Goal: Task Accomplishment & Management: Complete application form

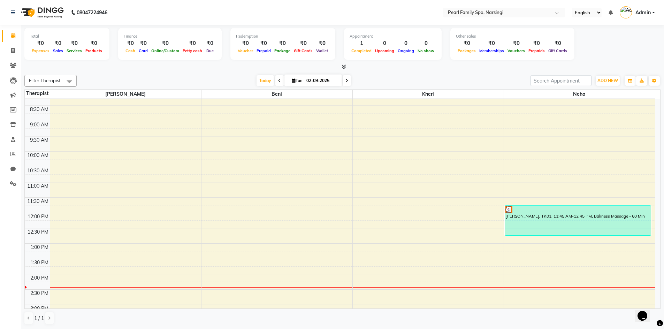
click at [625, 102] on div "6:00 AM 6:30 AM 7:00 AM 7:30 AM 8:00 AM 8:30 AM 9:00 AM 9:30 AM 10:00 AM 10:30 …" at bounding box center [340, 274] width 630 height 490
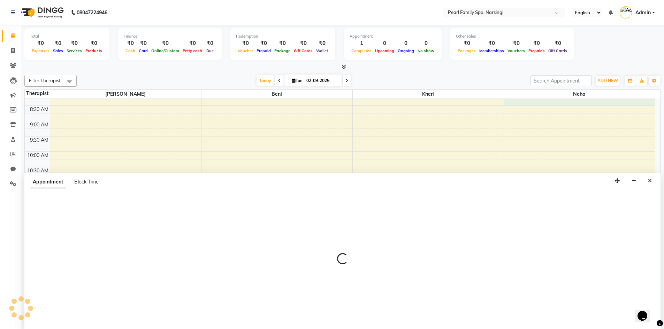
scroll to position [0, 0]
select select "87925"
select select "495"
select select "tentative"
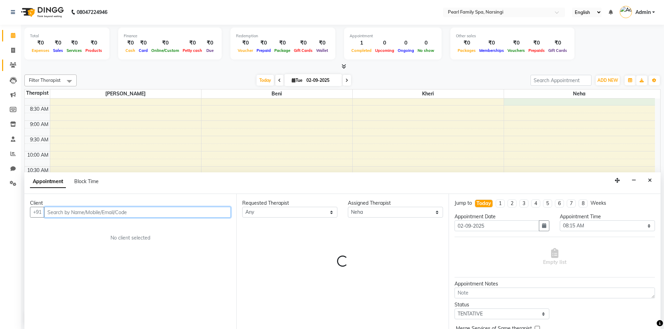
click at [14, 61] on link "Clients" at bounding box center [10, 65] width 17 height 11
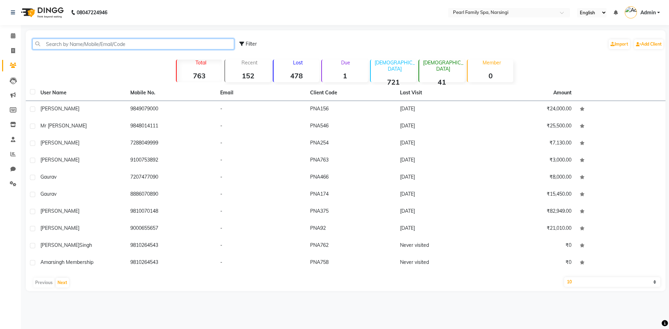
click at [100, 46] on input "text" at bounding box center [133, 44] width 202 height 11
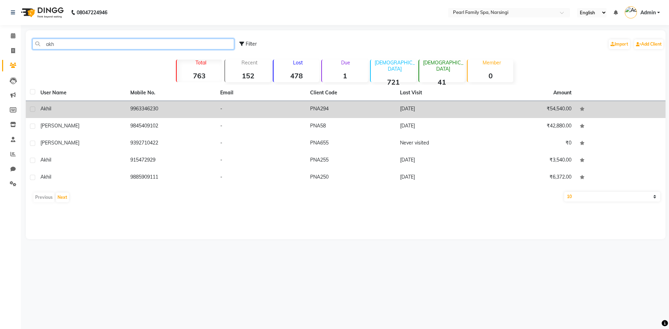
type input "akh"
click at [154, 110] on td "9963346230" at bounding box center [171, 109] width 90 height 17
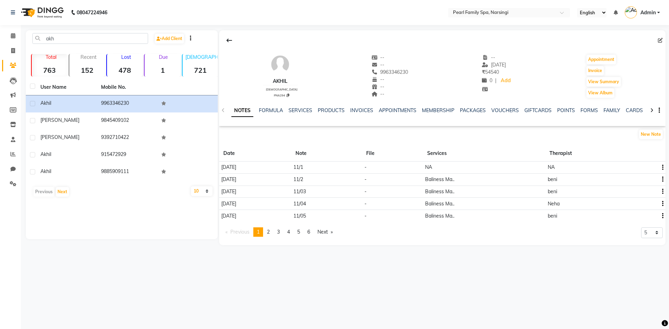
click at [612, 179] on td "beni" at bounding box center [601, 180] width 112 height 12
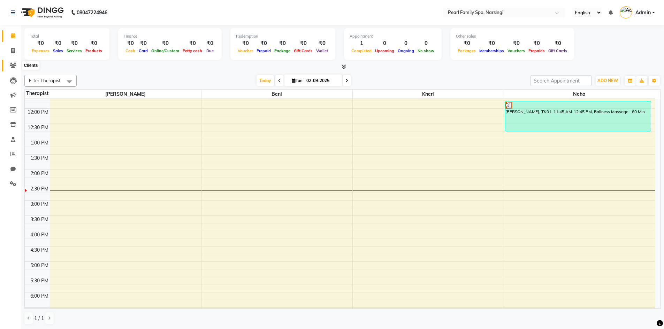
click at [13, 63] on icon at bounding box center [13, 65] width 7 height 5
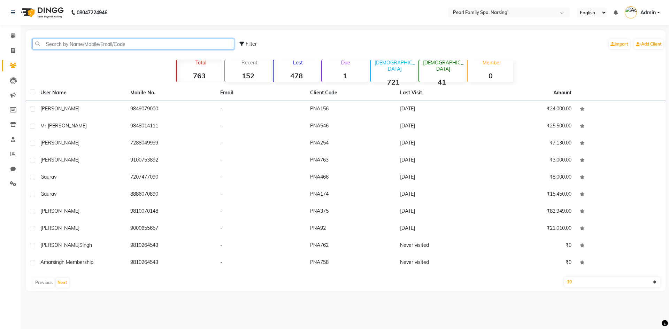
click at [106, 44] on input "text" at bounding box center [133, 44] width 202 height 11
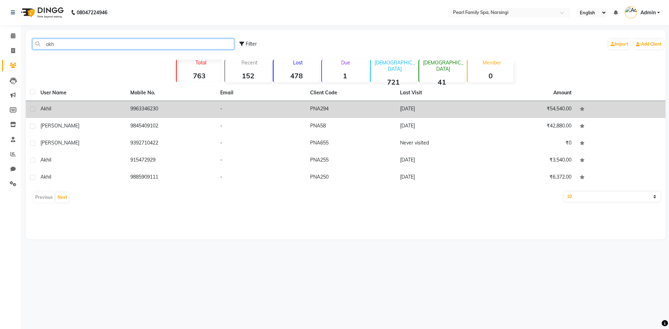
type input "akh"
click at [97, 109] on div "akhil" at bounding box center [81, 108] width 82 height 7
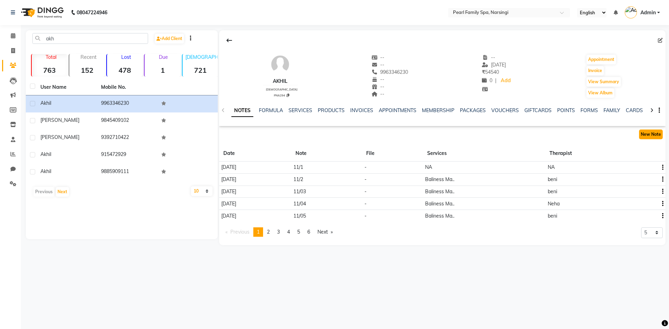
click at [659, 130] on button "New Note" at bounding box center [651, 135] width 24 height 10
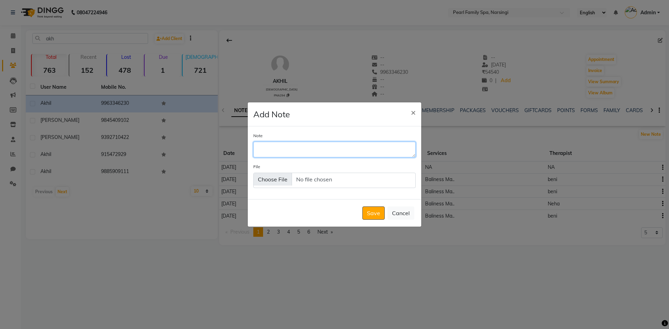
click at [291, 156] on textarea "Note" at bounding box center [334, 149] width 162 height 15
type textarea "11/0"
drag, startPoint x: 373, startPoint y: 215, endPoint x: 369, endPoint y: 213, distance: 4.5
click at [371, 214] on button "Save" at bounding box center [373, 213] width 22 height 13
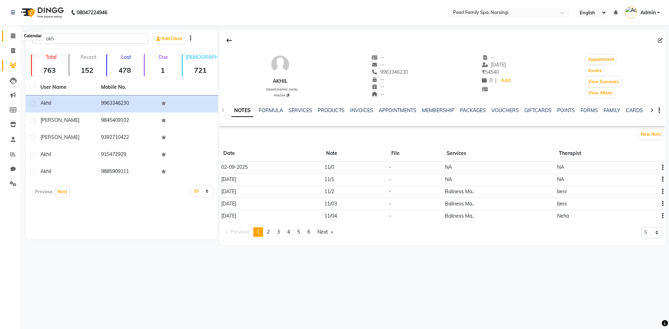
click at [15, 34] on icon at bounding box center [13, 35] width 5 height 5
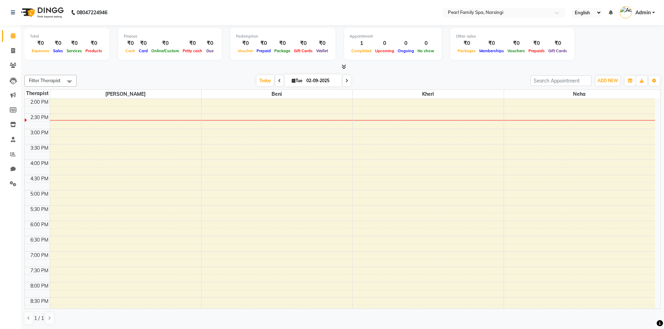
scroll to position [0, 0]
click at [204, 120] on div "6:00 AM 6:30 AM 7:00 AM 7:30 AM 8:00 AM 8:30 AM 9:00 AM 9:30 AM 10:00 AM 10:30 …" at bounding box center [340, 98] width 630 height 490
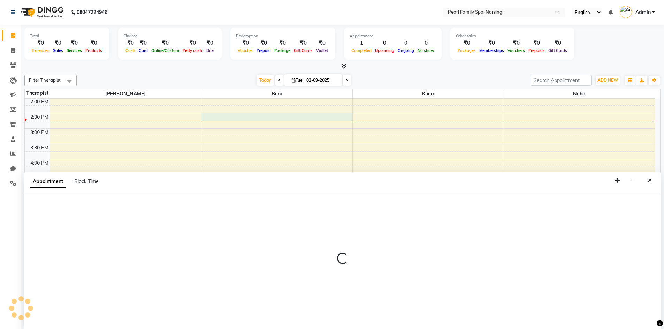
select select "87640"
select select "870"
select select "tentative"
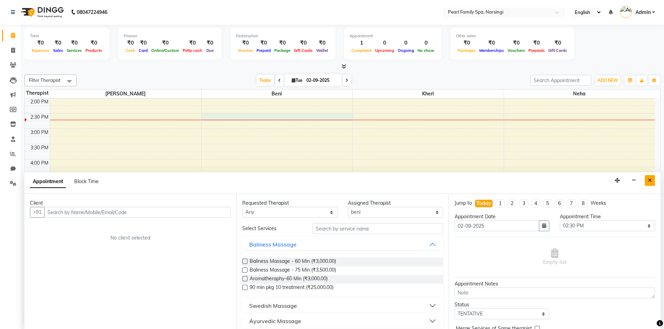
click at [649, 179] on icon "Close" at bounding box center [650, 180] width 4 height 5
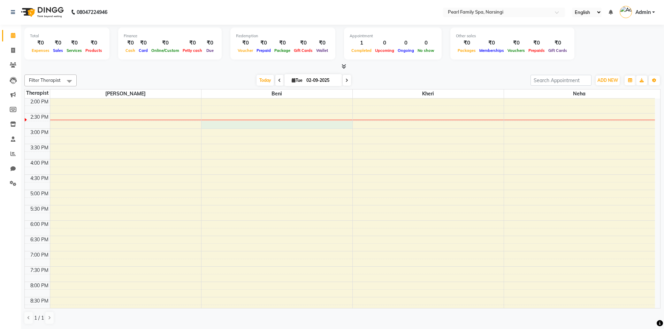
click at [205, 121] on div "6:00 AM 6:30 AM 7:00 AM 7:30 AM 8:00 AM 8:30 AM 9:00 AM 9:30 AM 10:00 AM 10:30 …" at bounding box center [340, 98] width 630 height 490
select select "87640"
select select "885"
select select "tentative"
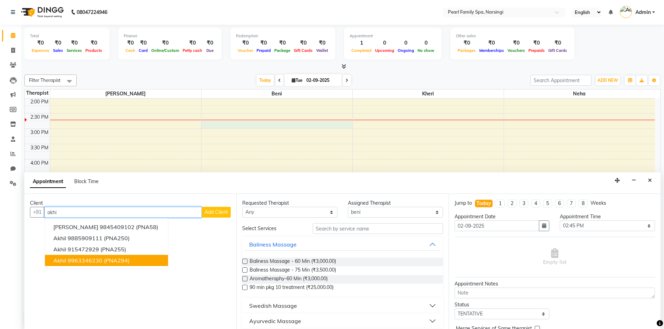
click at [112, 260] on span "(PNA294)" at bounding box center [117, 260] width 26 height 7
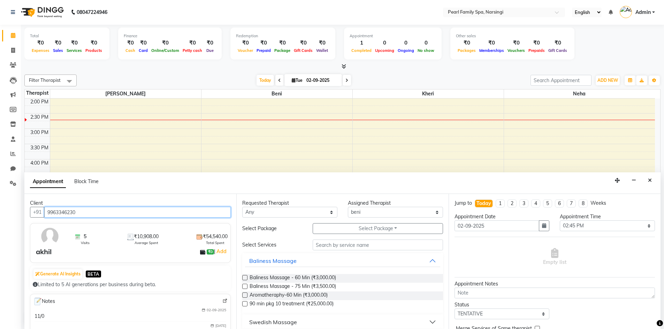
type input "9963346230"
click at [243, 278] on label at bounding box center [244, 277] width 5 height 5
click at [243, 278] on input "checkbox" at bounding box center [244, 278] width 5 height 5
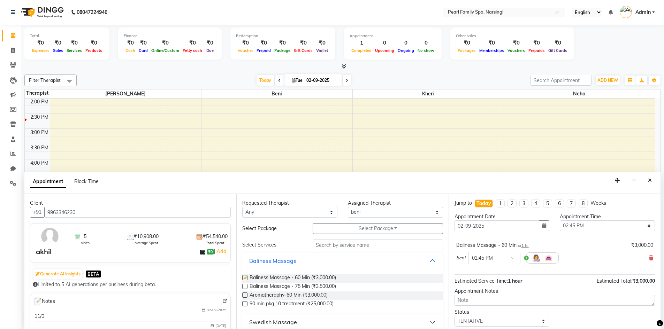
checkbox input "false"
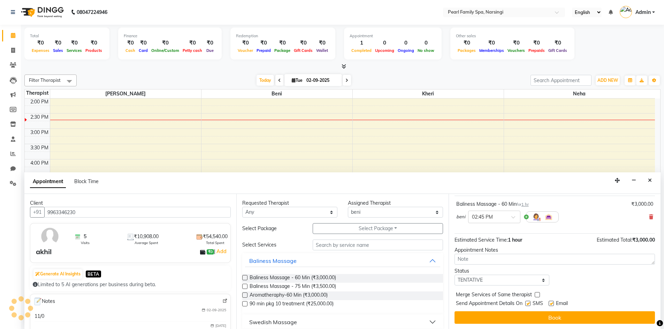
scroll to position [41, 0]
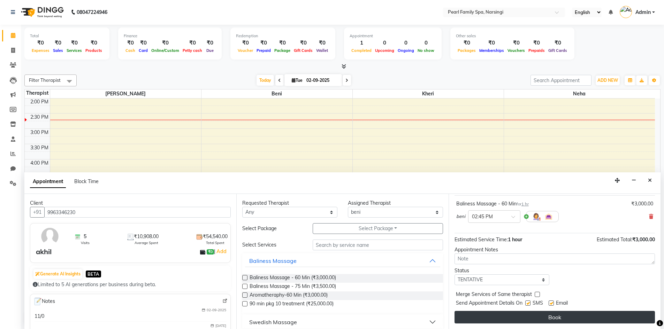
click at [501, 317] on button "Book" at bounding box center [554, 317] width 200 height 13
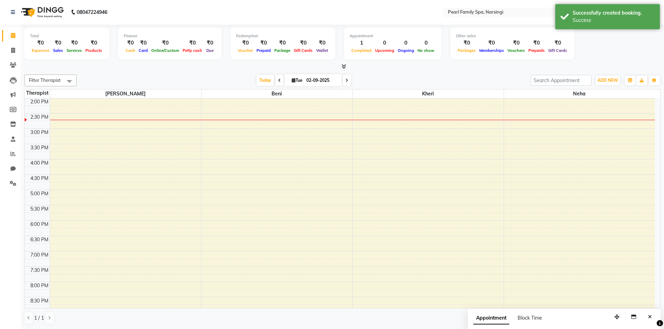
scroll to position [0, 0]
